Goal: Find specific page/section: Find specific page/section

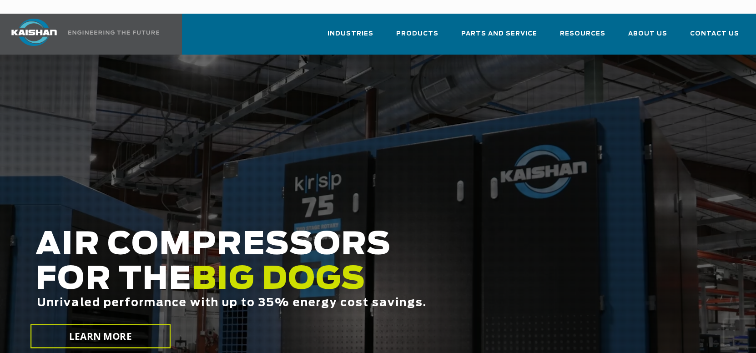
click at [495, 117] on div at bounding box center [378, 225] width 756 height 341
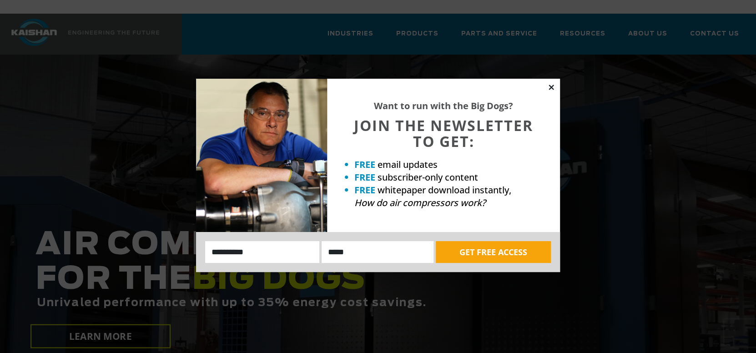
click at [548, 86] on icon at bounding box center [552, 87] width 8 height 8
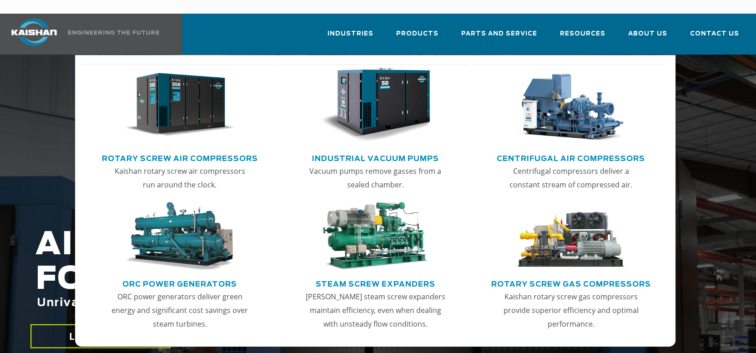
click at [211, 94] on img "Main menu" at bounding box center [179, 105] width 111 height 75
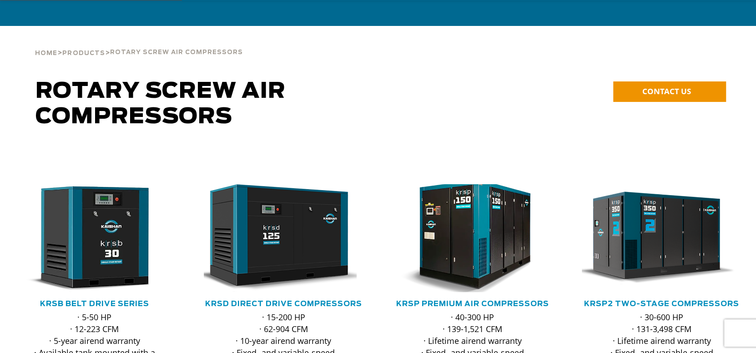
scroll to position [137, 0]
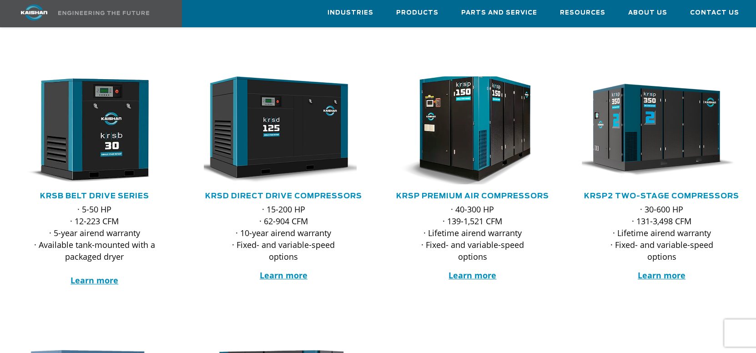
click at [443, 141] on img at bounding box center [466, 130] width 176 height 119
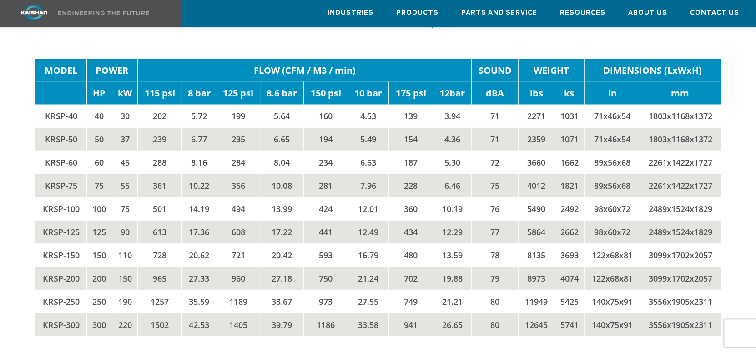
scroll to position [1501, 0]
